Goal: Task Accomplishment & Management: Use online tool/utility

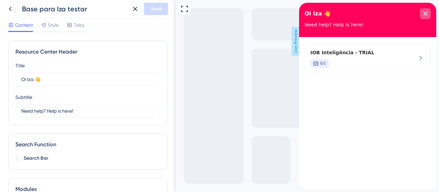
click at [426, 15] on icon "close resource center" at bounding box center [425, 14] width 4 height 4
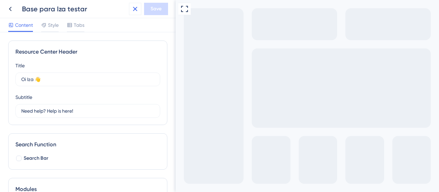
click at [136, 6] on icon at bounding box center [135, 9] width 8 height 8
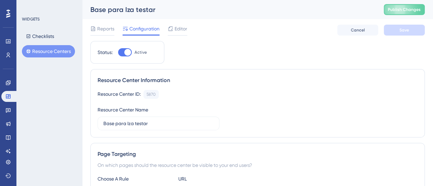
click at [44, 55] on button "Resource Centers" at bounding box center [48, 51] width 53 height 12
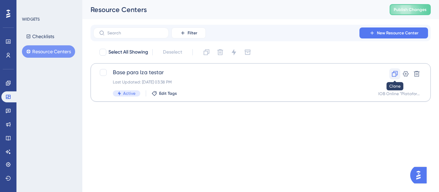
click at [394, 74] on icon at bounding box center [394, 73] width 7 height 7
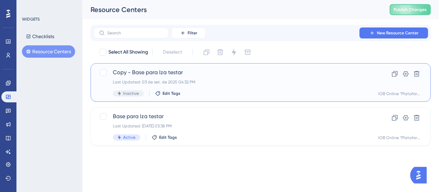
drag, startPoint x: 219, startPoint y: 70, endPoint x: 28, endPoint y: 8, distance: 201.0
click at [219, 71] on span "Copy - Base para Iza testar" at bounding box center [233, 72] width 241 height 8
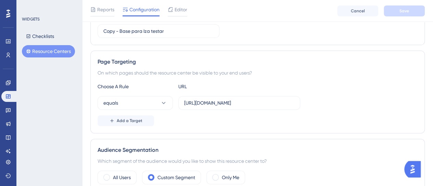
scroll to position [103, 0]
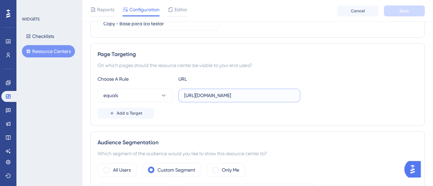
click at [215, 96] on input "[URL][DOMAIN_NAME]" at bounding box center [239, 96] width 110 height 8
paste input "/"
type input "[URL][DOMAIN_NAME]"
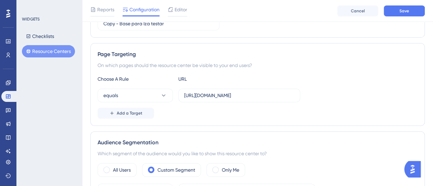
click at [327, 94] on div "equals [URL][DOMAIN_NAME]" at bounding box center [258, 96] width 320 height 14
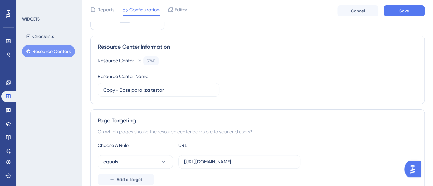
scroll to position [0, 0]
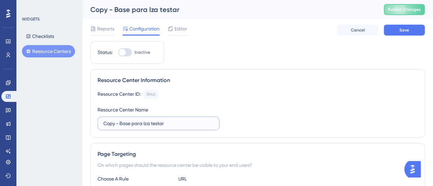
click at [139, 124] on input "Copy - Base para Iza testar" at bounding box center [158, 124] width 110 height 8
click at [138, 124] on input "Copy - Base para Iza testar" at bounding box center [158, 124] width 110 height 8
paste input "IOB Inteligência - DEV"
type input "IOB Inteligência - DEV"
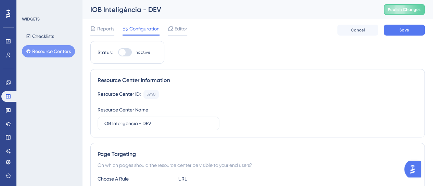
click at [294, 118] on div "Resource Center ID: 5940 Copy Resource Center Name IOB Inteligência - DEV" at bounding box center [258, 110] width 320 height 40
click at [378, 82] on div "Resource Center Information" at bounding box center [258, 80] width 320 height 8
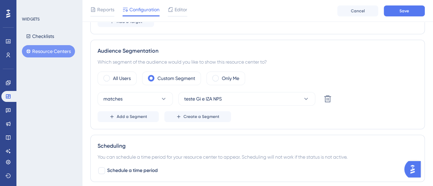
scroll to position [206, 0]
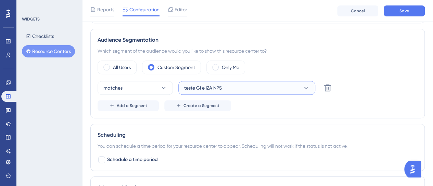
click at [223, 91] on button "teste Gi e IZA NPS" at bounding box center [247, 88] width 137 height 14
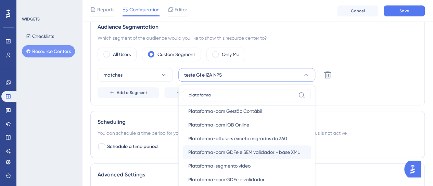
scroll to position [253, 0]
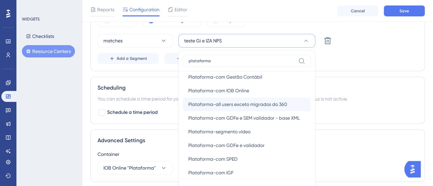
type input "plataforma"
click at [252, 108] on div "Plataforma-all users exceto migrados do 360 Plataforma-all users exceto migrado…" at bounding box center [246, 105] width 117 height 14
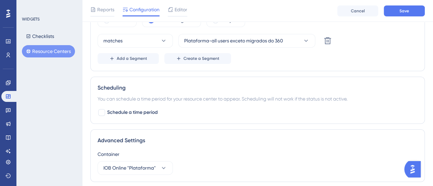
click at [384, 77] on div "Scheduling You can schedule a time period for your resource center to appear. S…" at bounding box center [257, 100] width 335 height 47
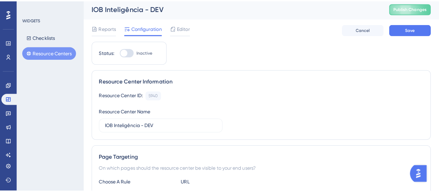
scroll to position [0, 0]
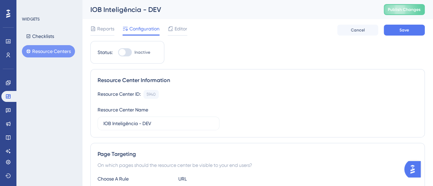
click at [177, 23] on div "Reports Configuration Editor Cancel Save" at bounding box center [257, 30] width 335 height 22
click at [181, 33] on div "Editor" at bounding box center [178, 30] width 20 height 11
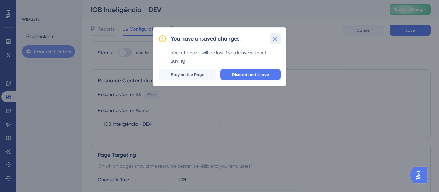
click at [274, 40] on icon at bounding box center [274, 38] width 7 height 7
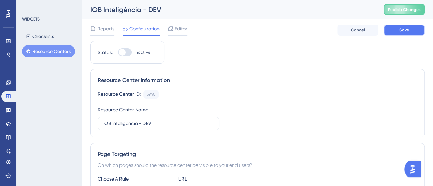
click at [412, 30] on button "Save" at bounding box center [404, 30] width 41 height 11
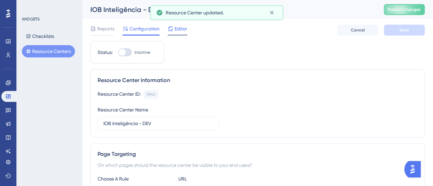
click at [179, 34] on div "Editor" at bounding box center [178, 30] width 20 height 11
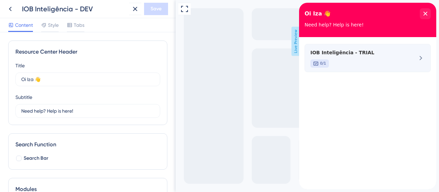
click at [411, 57] on div "IOB Inteligência - TRIAL 0/1" at bounding box center [367, 58] width 126 height 28
click at [359, 58] on div "IOB Inteligência - TRIAL 0/1" at bounding box center [355, 57] width 91 height 19
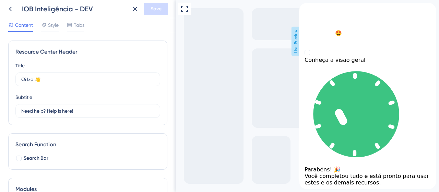
click at [310, 10] on div "back to header" at bounding box center [367, 6] width 137 height 7
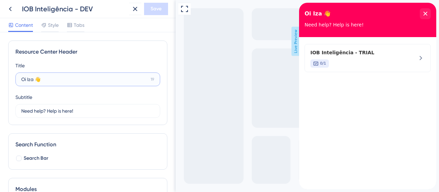
drag, startPoint x: 41, startPoint y: 78, endPoint x: 9, endPoint y: 79, distance: 31.5
click at [9, 79] on div "Resource Center Header Title Oi Iza 👋 19 Oi Iza 👋 Subtitle Need help? Help is h…" at bounding box center [87, 82] width 159 height 84
type input "Olá, tudo bem?"
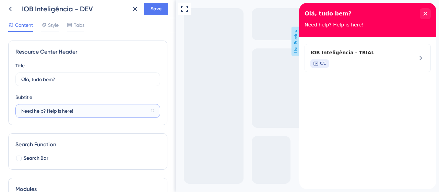
drag, startPoint x: 76, startPoint y: 114, endPoint x: 21, endPoint y: 111, distance: 54.6
click at [21, 111] on input "Need help? Help is here!" at bounding box center [84, 111] width 127 height 8
drag, startPoint x: 86, startPoint y: 112, endPoint x: 114, endPoint y: 113, distance: 28.8
click at [114, 113] on input "Utilize este guia de uso para receb" at bounding box center [85, 111] width 129 height 8
type input "U"
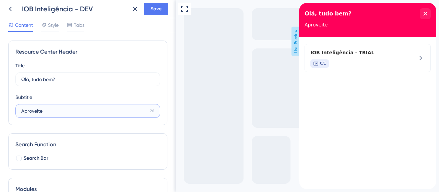
click at [46, 108] on input "Aproveite" at bounding box center [84, 111] width 126 height 8
drag, startPoint x: 43, startPoint y: 109, endPoint x: 21, endPoint y: 109, distance: 21.9
click at [21, 109] on input "Aproveite este guia de uso" at bounding box center [84, 111] width 126 height 8
drag, startPoint x: 56, startPoint y: 112, endPoint x: 110, endPoint y: 113, distance: 53.5
click at [110, 113] on input "Obtenha ajuda este guia de uso" at bounding box center [85, 111] width 128 height 8
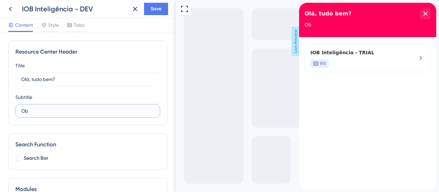
type input "O"
drag, startPoint x: 122, startPoint y: 111, endPoint x: 15, endPoint y: 112, distance: 107.3
click at [15, 112] on label "Obtenha ajuda aqui, sempre que preci 0" at bounding box center [87, 111] width 145 height 14
type input "Utilize"
